Goal: Transaction & Acquisition: Purchase product/service

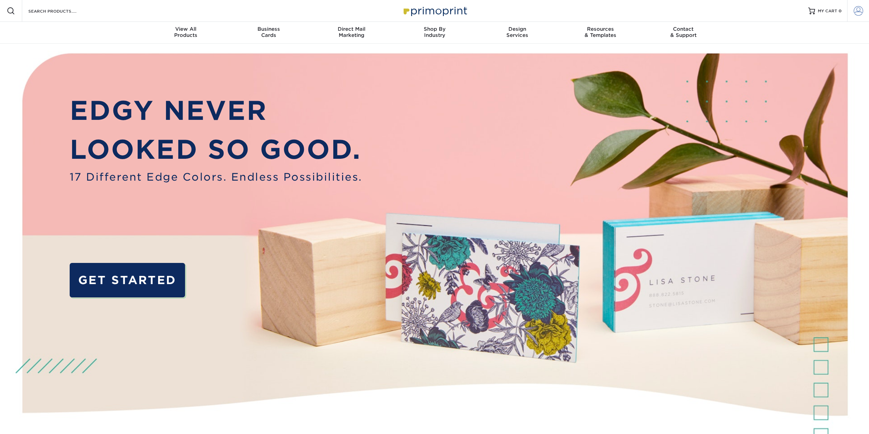
type input "[PERSON_NAME][EMAIL_ADDRESS][DOMAIN_NAME]"
click at [864, 11] on link "Account" at bounding box center [858, 11] width 22 height 22
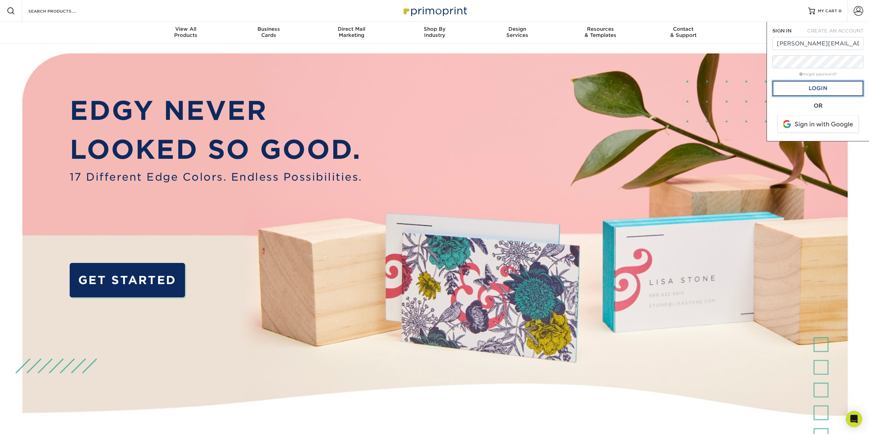
click at [824, 92] on link "Login" at bounding box center [818, 89] width 91 height 16
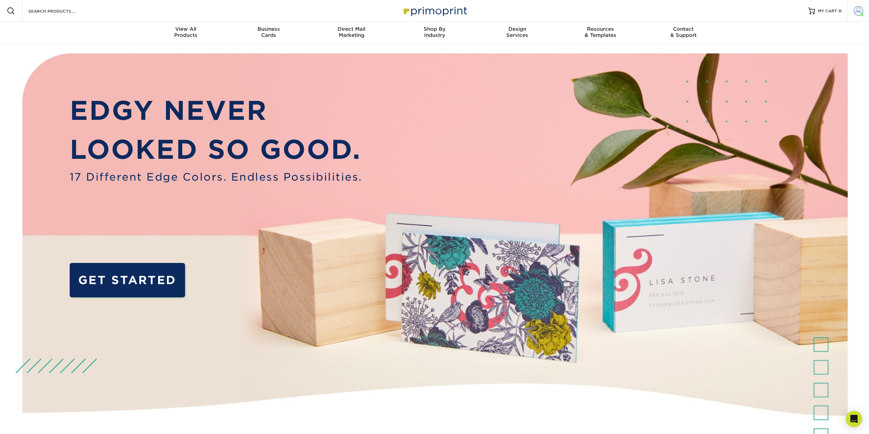
click at [864, 9] on link "Account" at bounding box center [858, 11] width 22 height 22
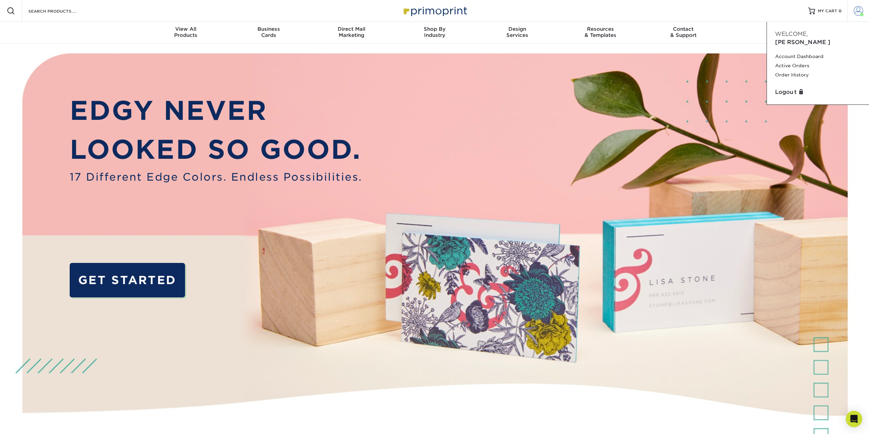
drag, startPoint x: 864, startPoint y: 9, endPoint x: 852, endPoint y: 12, distance: 12.3
click at [864, 9] on link "Account" at bounding box center [858, 11] width 22 height 22
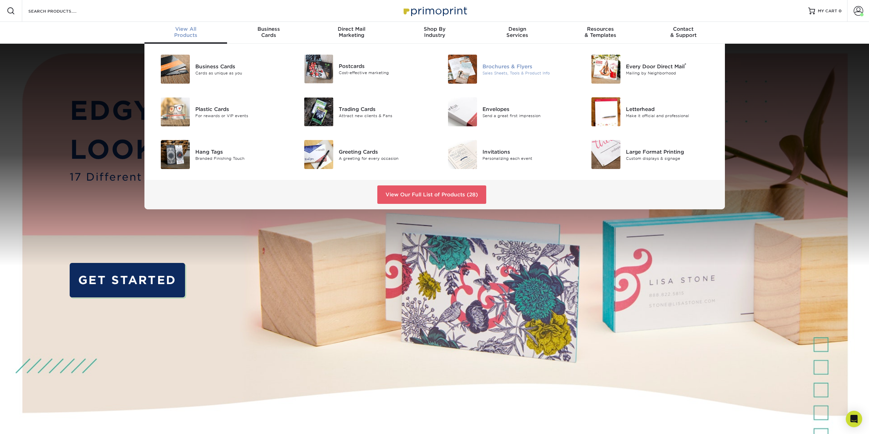
click at [515, 65] on div "Brochures & Flyers" at bounding box center [528, 66] width 91 height 8
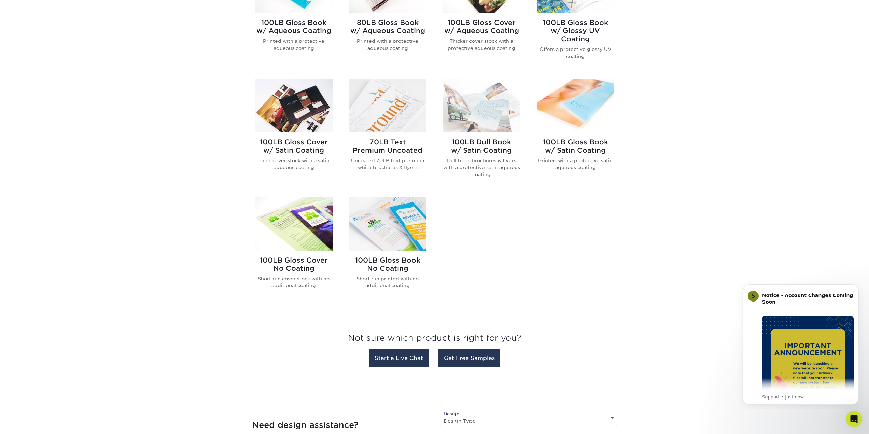
click at [399, 264] on h2 "100LB Gloss Book No Coating" at bounding box center [388, 264] width 78 height 16
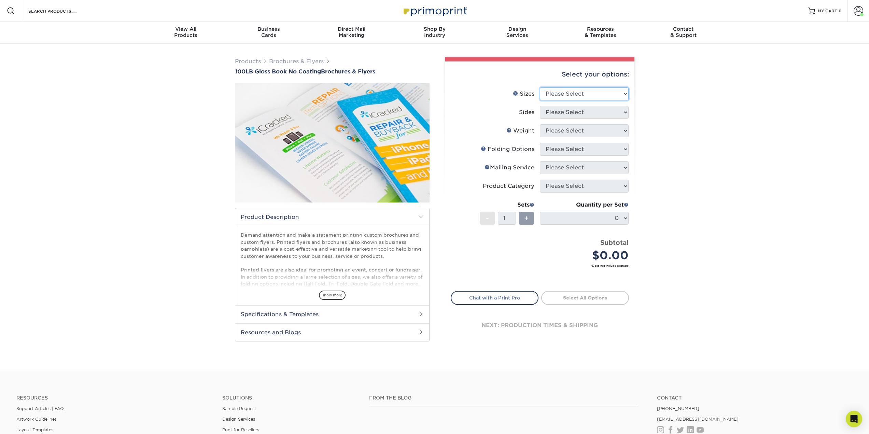
click at [561, 90] on select "Please Select 3.67" x 8.5" 4" x 6" 4" x 8.5" 4" x 9" 4" x 10" 4" x 11" 4" x 15"…" at bounding box center [584, 93] width 89 height 13
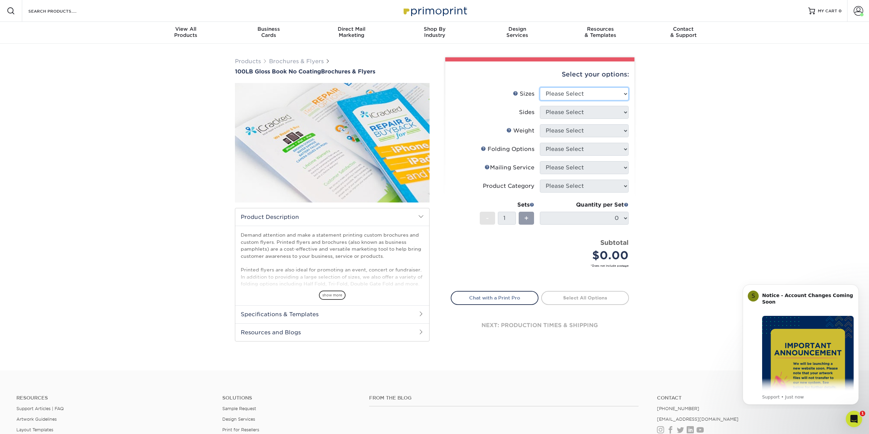
select select "8.50x11.00"
click at [540, 87] on select "Please Select 3.67" x 8.5" 4" x 6" 4" x 8.5" 4" x 9" 4" x 10" 4" x 11" 4" x 15"…" at bounding box center [584, 93] width 89 height 13
click at [575, 115] on select "Please Select Print Both Sides Print Front Only" at bounding box center [584, 112] width 89 height 13
select select "32d3c223-f82c-492b-b915-ba065a00862f"
click at [540, 106] on select "Please Select Print Both Sides Print Front Only" at bounding box center [584, 112] width 89 height 13
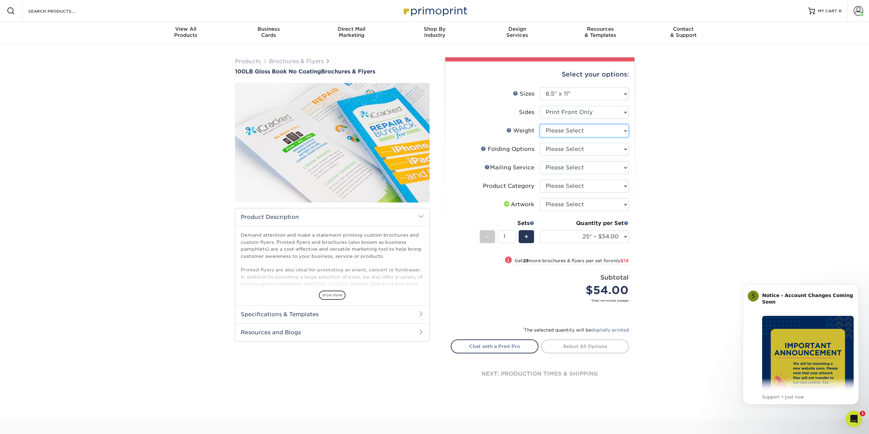
click at [576, 129] on select "Please Select 100LB" at bounding box center [584, 130] width 89 height 13
select select "100LB"
click at [540, 124] on select "Please Select 100LB" at bounding box center [584, 130] width 89 height 13
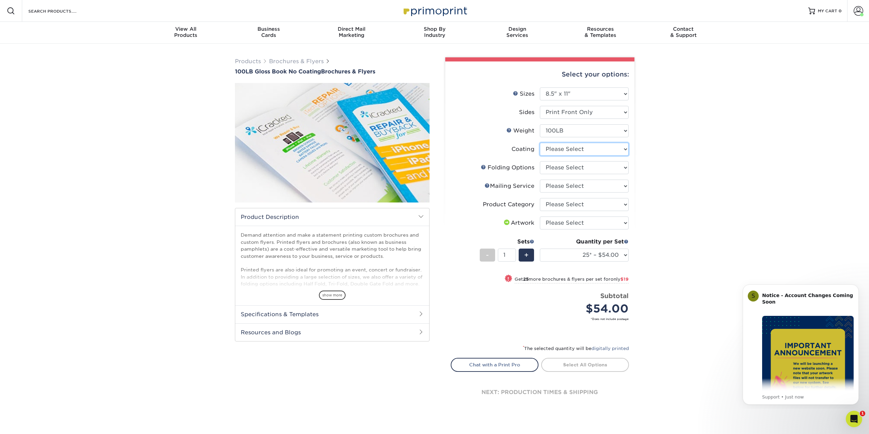
click at [564, 150] on select at bounding box center [584, 149] width 89 height 13
select select "3e7618de-abca-4bda-9f97-8b9129e913d8"
click at [540, 143] on select at bounding box center [584, 149] width 89 height 13
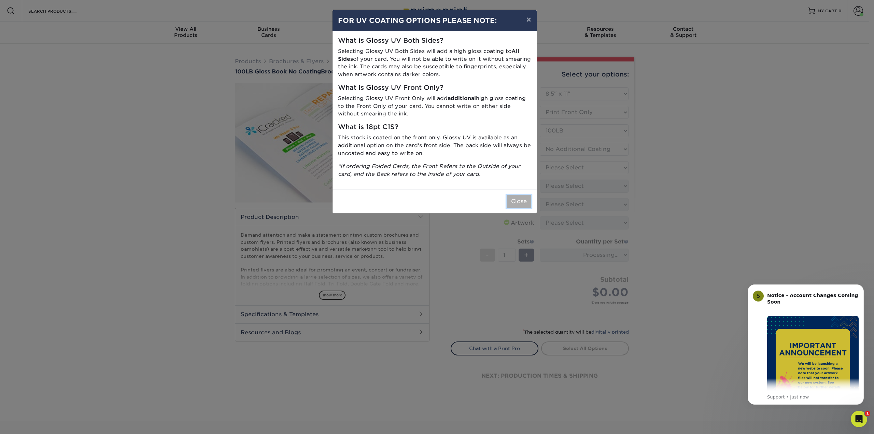
click at [524, 204] on button "Close" at bounding box center [519, 201] width 25 height 13
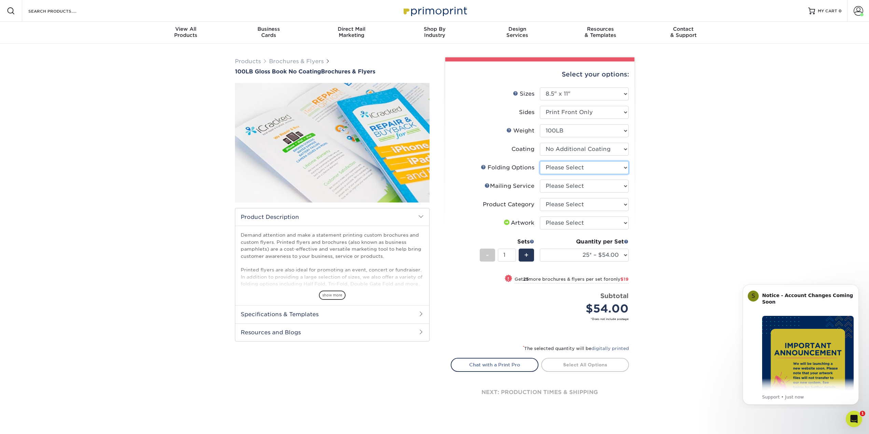
click at [565, 169] on select "Please Select FLAT - No Folding Accordion Fold Half-Fold (Vertical) Half-Fold (…" at bounding box center [584, 167] width 89 height 13
select select "9b1d5825-34d1-4721-9874-ed79abb003d7"
click at [540, 161] on select "Please Select FLAT - No Folding Accordion Fold Half-Fold (Vertical) Half-Fold (…" at bounding box center [584, 167] width 89 height 13
click at [560, 187] on select "Please Select No Direct Mailing Service No, I will mail/stamp/imprint Direct Ma…" at bounding box center [584, 186] width 89 height 13
select select "3e5e9bdd-d78a-4c28-a41d-fe1407925ca6"
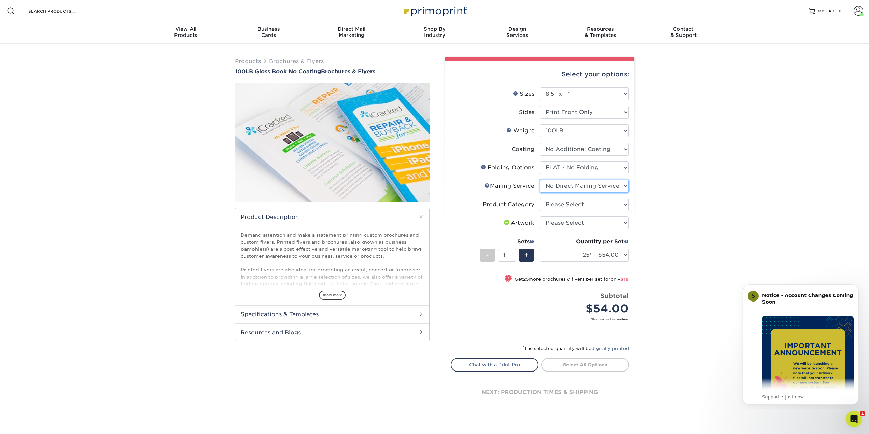
click at [540, 180] on select "Please Select No Direct Mailing Service No, I will mail/stamp/imprint Direct Ma…" at bounding box center [584, 186] width 89 height 13
click at [569, 208] on select "Please Select Flyers and Brochures" at bounding box center [584, 204] width 89 height 13
select select "1a668080-6b7c-4174-b399-2c3833b27ef4"
click at [540, 198] on select "Please Select Flyers and Brochures" at bounding box center [584, 204] width 89 height 13
click at [558, 225] on select "Please Select I will upload files I need a design - $175" at bounding box center [584, 223] width 89 height 13
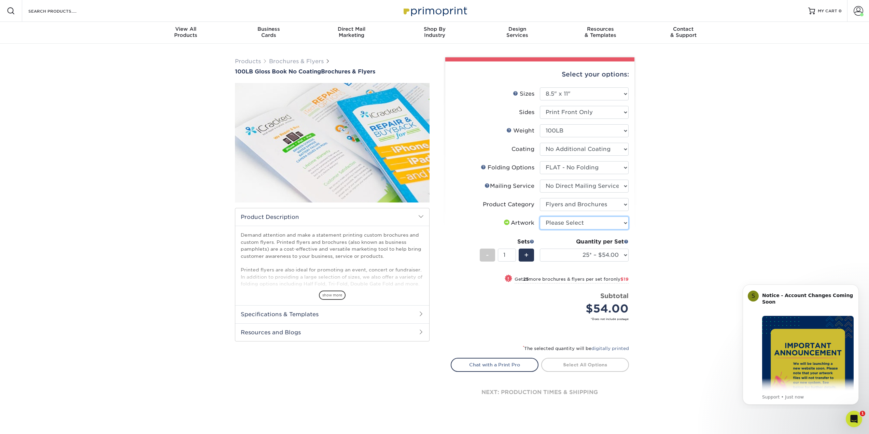
select select "upload"
click at [540, 217] on select "Please Select I will upload files I need a design - $175" at bounding box center [584, 223] width 89 height 13
click at [570, 257] on select "25* – $54.00 50* – $73.00 75* – $87.00 100* – $100.00 250* – $190.00 500 – $311…" at bounding box center [584, 255] width 89 height 13
select select "250* – $190.00"
click at [540, 249] on select "25* – $54.00 50* – $73.00 75* – $87.00 100* – $100.00 250* – $190.00 500 – $311…" at bounding box center [584, 255] width 89 height 13
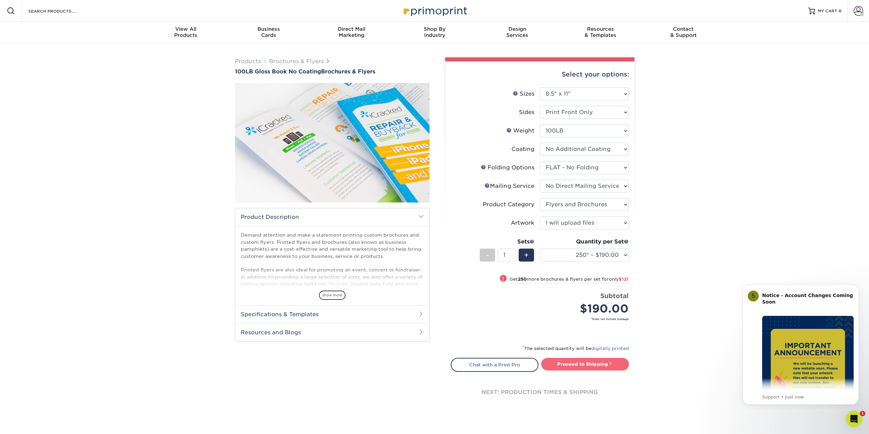
click at [581, 366] on link "Proceed to Shipping" at bounding box center [585, 364] width 88 height 12
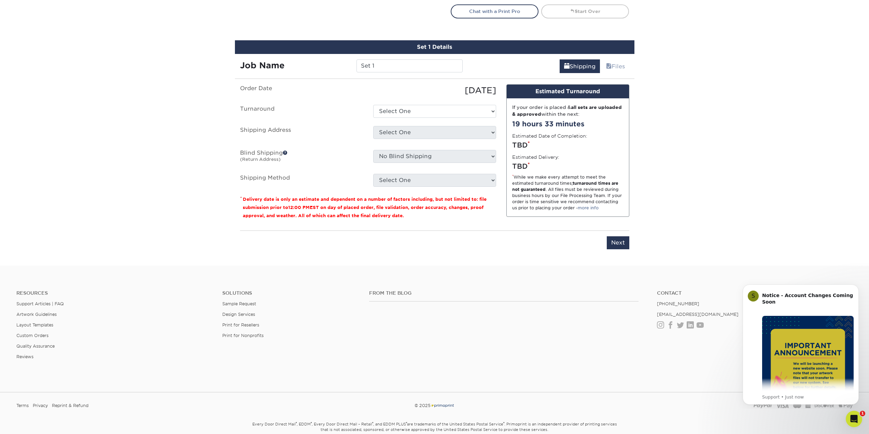
scroll to position [377, 0]
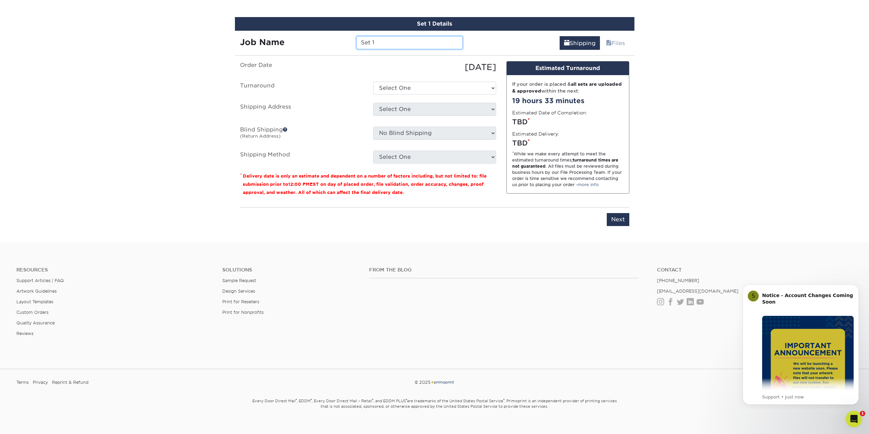
click at [392, 43] on input "Set 1" at bounding box center [410, 42] width 106 height 13
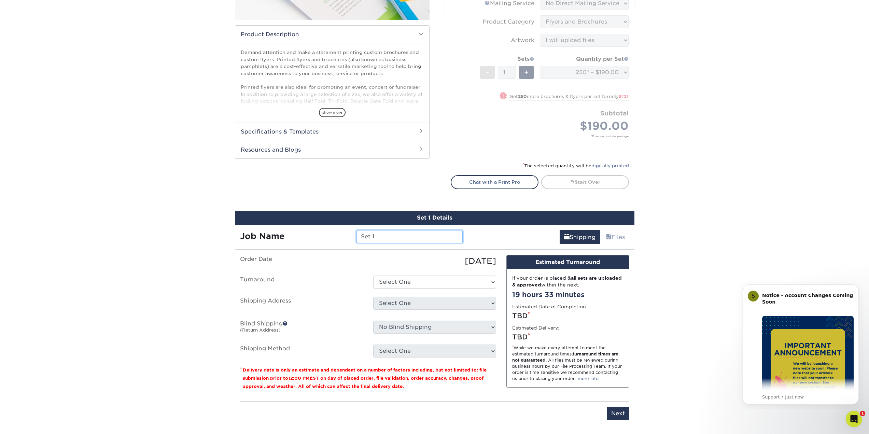
scroll to position [0, 0]
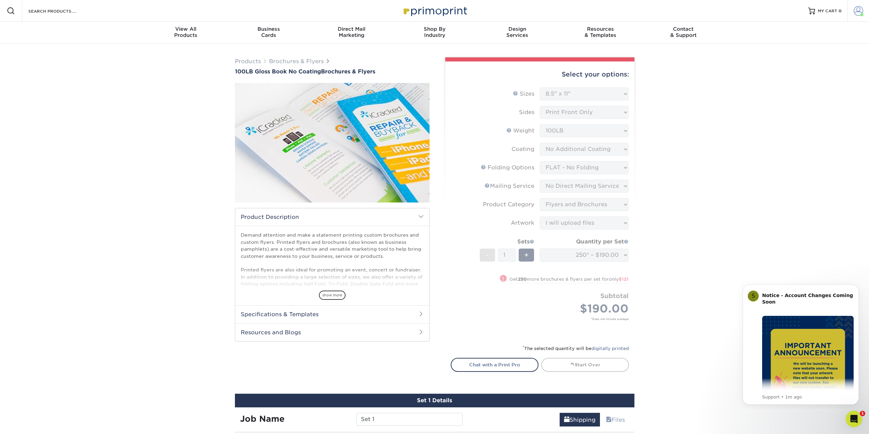
click at [858, 10] on span at bounding box center [859, 11] width 10 height 10
click at [790, 70] on link "Order History" at bounding box center [818, 74] width 86 height 9
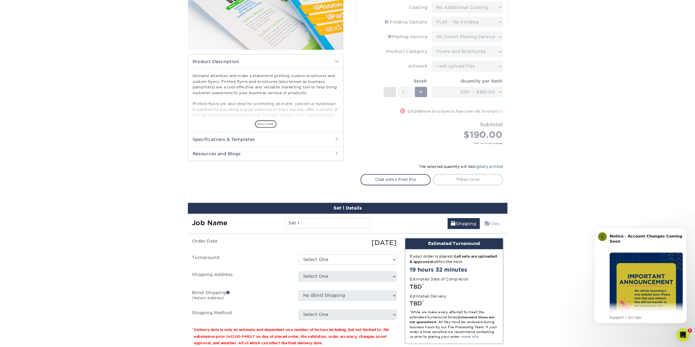
scroll to position [342, 0]
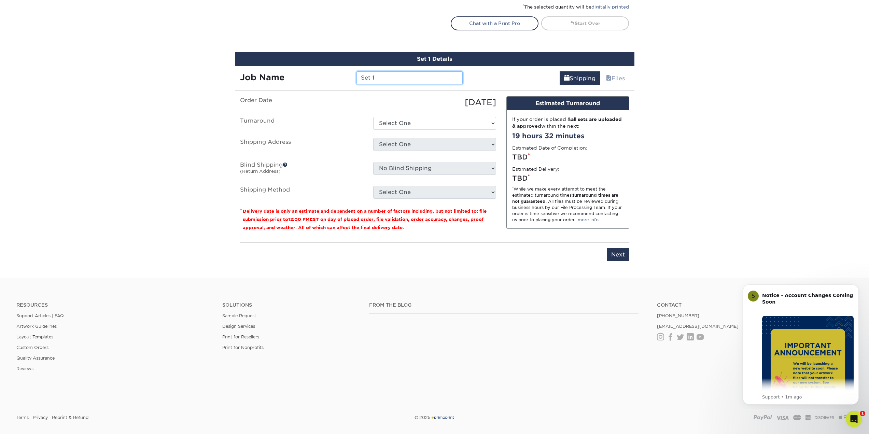
paste input "GSE - GSatRancher - Comic"
click at [387, 80] on input "GSE - GSatRancher - Comic" at bounding box center [410, 77] width 106 height 13
click at [394, 81] on input "GSE - GSatRancher - Comic" at bounding box center [410, 77] width 106 height 13
type input "GSE - GSatSolar - QSG"
click at [407, 130] on ul "Order Date 09/02/2025 Turnaround Select One 2-4 Business Days 2 Day Next Busine…" at bounding box center [368, 147] width 256 height 102
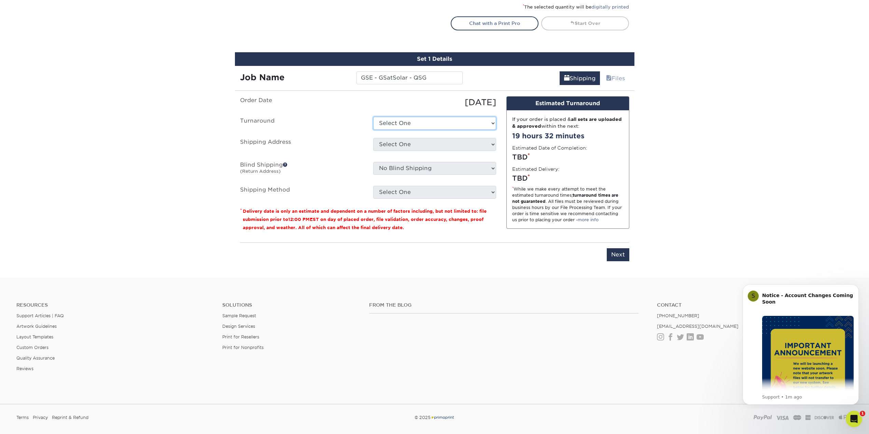
click at [414, 126] on select "Select One 2-4 Business Days 2 Day Next Business Day" at bounding box center [434, 123] width 123 height 13
select select "59d42e89-8481-4975-b458-5a242398d1d8"
click at [373, 117] on select "Select One 2-4 Business Days 2 Day Next Business Day" at bounding box center [434, 123] width 123 height 13
click at [427, 144] on select "Select One David Chalona GSE Office Justin Vizaro Mexico - Juan Foyo Sean Rosbe…" at bounding box center [434, 144] width 123 height 13
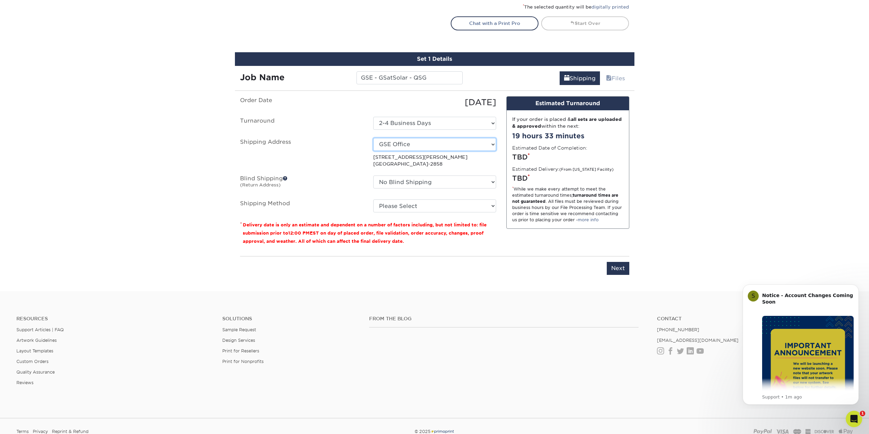
click at [436, 145] on select "Select One David Chalona GSE Office Justin Vizaro Mexico - Juan Foyo Sean Rosbe…" at bounding box center [434, 144] width 123 height 13
select select "249447"
click at [422, 207] on select "Please Select Ground Shipping (+$24.39) 3 Day Shipping Service (+$31.12) 2 Day …" at bounding box center [434, 205] width 123 height 13
select select "03"
click at [373, 199] on select "Please Select Ground Shipping (+$24.39) 3 Day Shipping Service (+$31.12) 2 Day …" at bounding box center [434, 205] width 123 height 13
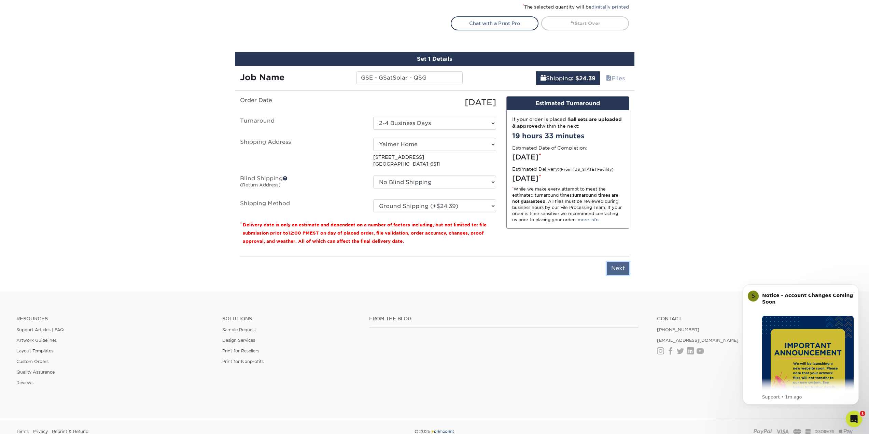
click at [620, 267] on input "Next" at bounding box center [618, 268] width 23 height 13
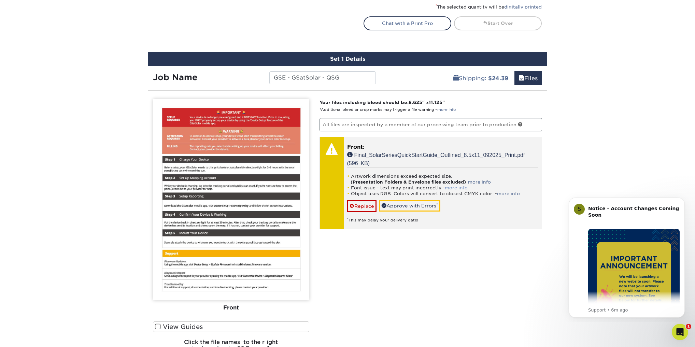
click at [453, 185] on link "more info" at bounding box center [456, 187] width 23 height 5
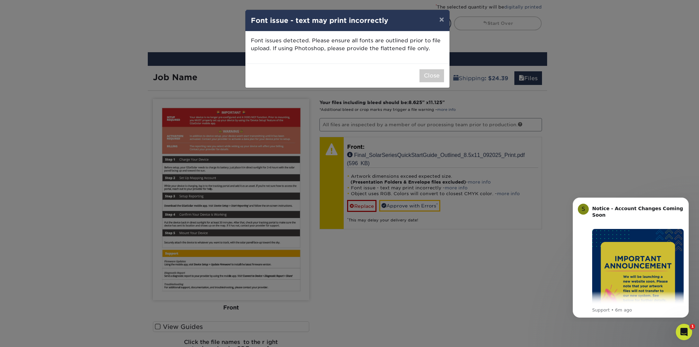
click at [422, 96] on div "× Font issue - text may print incorrectly Font issues detected. Please ensure a…" at bounding box center [349, 173] width 699 height 347
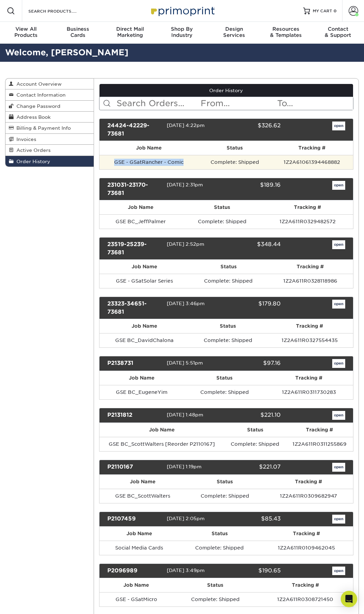
drag, startPoint x: 116, startPoint y: 160, endPoint x: 192, endPoint y: 161, distance: 76.5
click at [192, 161] on td "GSE - GSatRancher - Comic" at bounding box center [148, 162] width 99 height 14
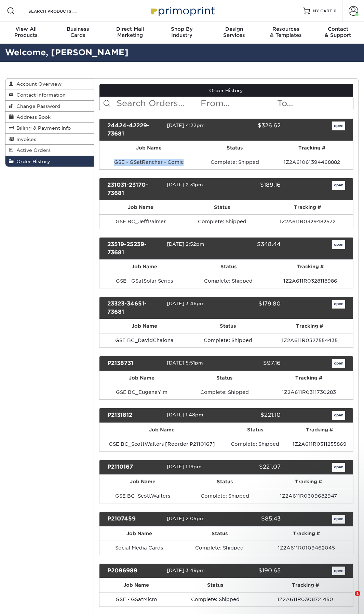
copy td "GSE - GSatRancher - Comic"
